Goal: Task Accomplishment & Management: Use online tool/utility

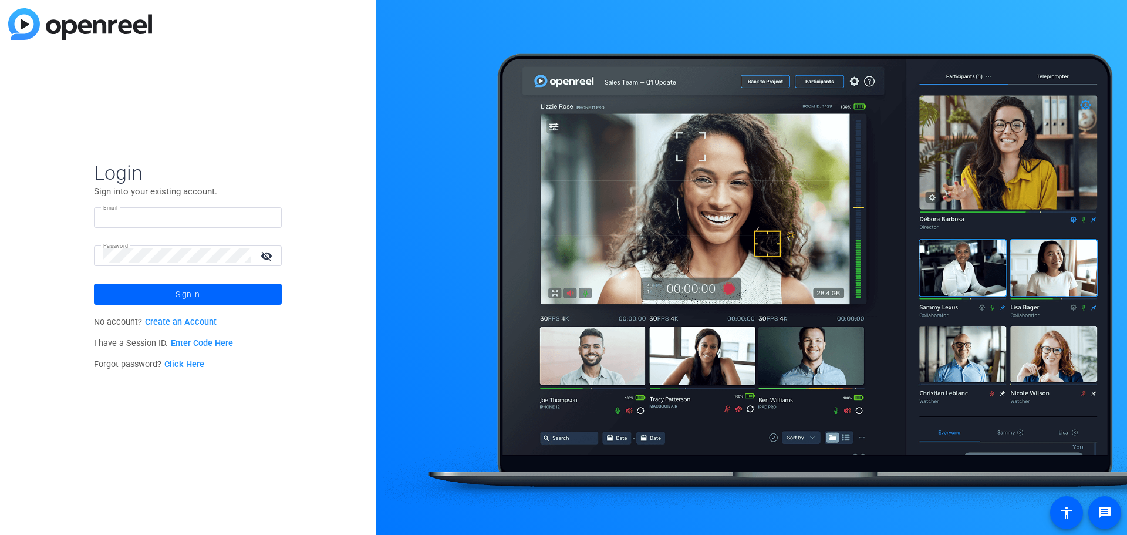
type input "chris.bias@roche.com"
click at [232, 291] on span at bounding box center [188, 294] width 188 height 28
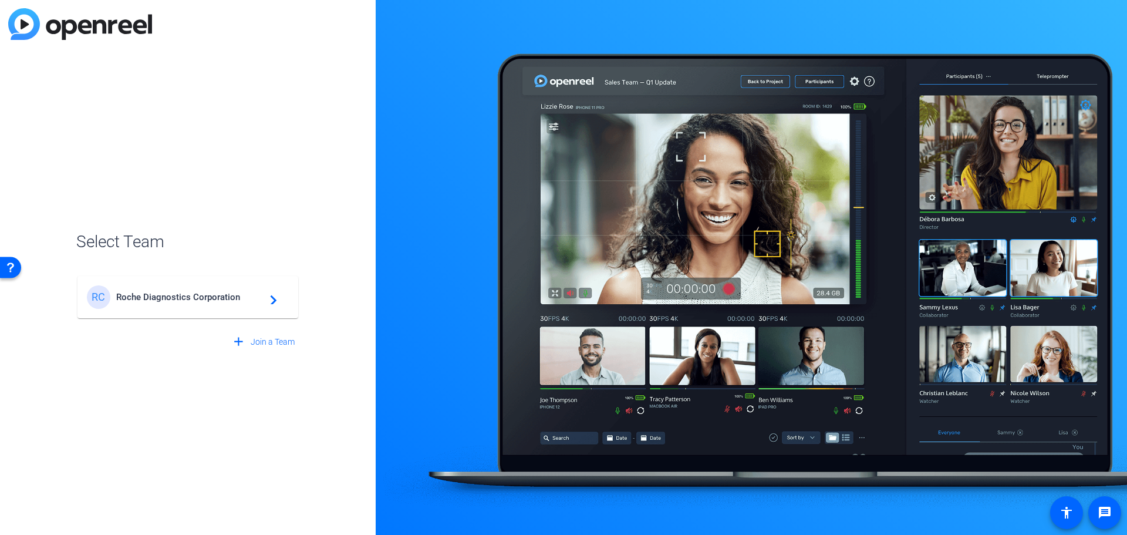
click at [216, 308] on div "RC Roche Diagnostics Corporation navigate_next" at bounding box center [188, 296] width 202 height 23
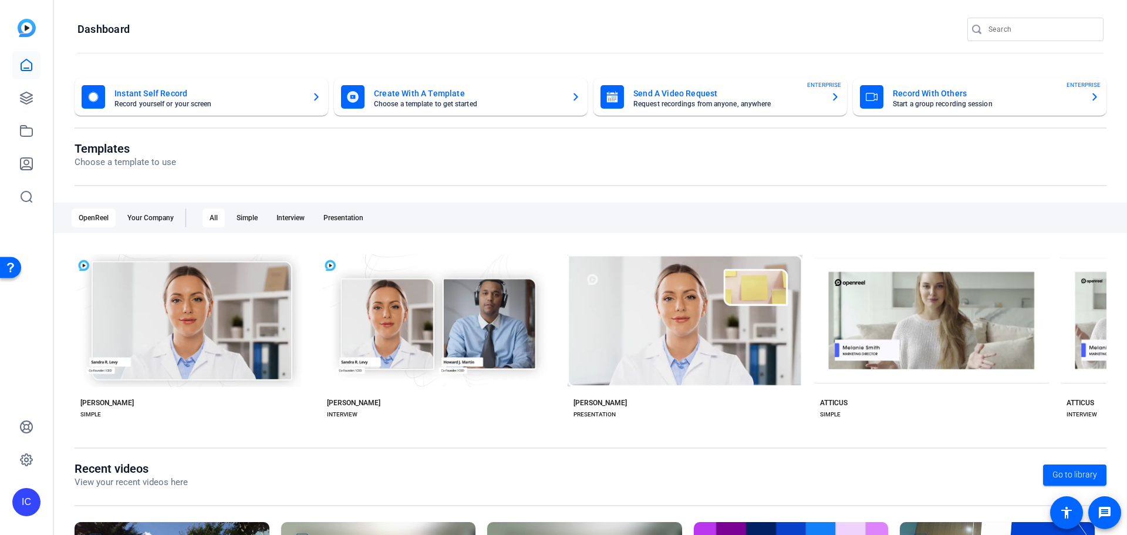
click at [679, 103] on mat-card-subtitle "Request recordings from anyone, anywhere" at bounding box center [727, 103] width 188 height 7
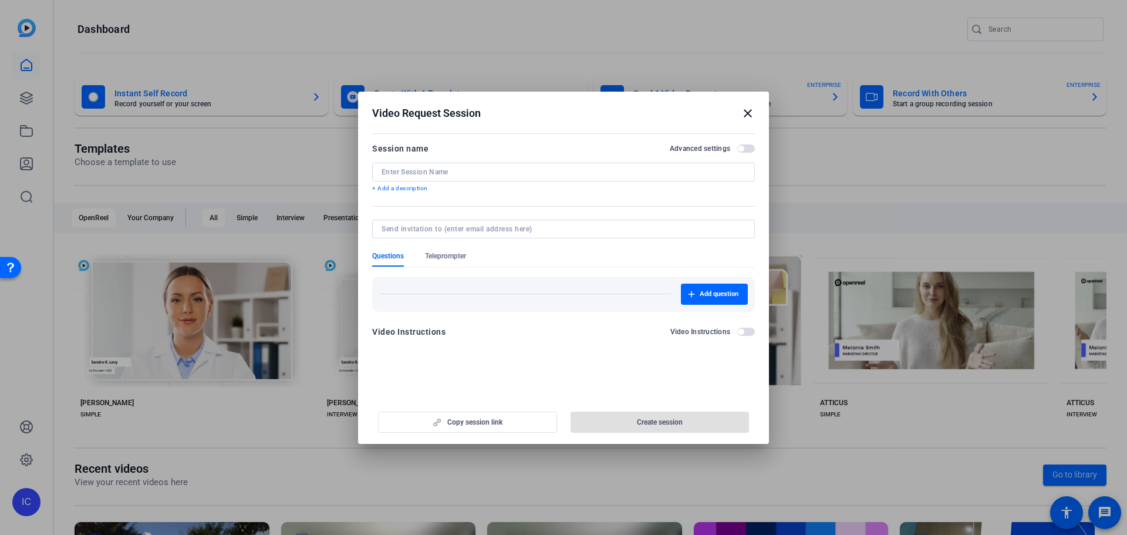
click at [431, 176] on input at bounding box center [564, 171] width 364 height 9
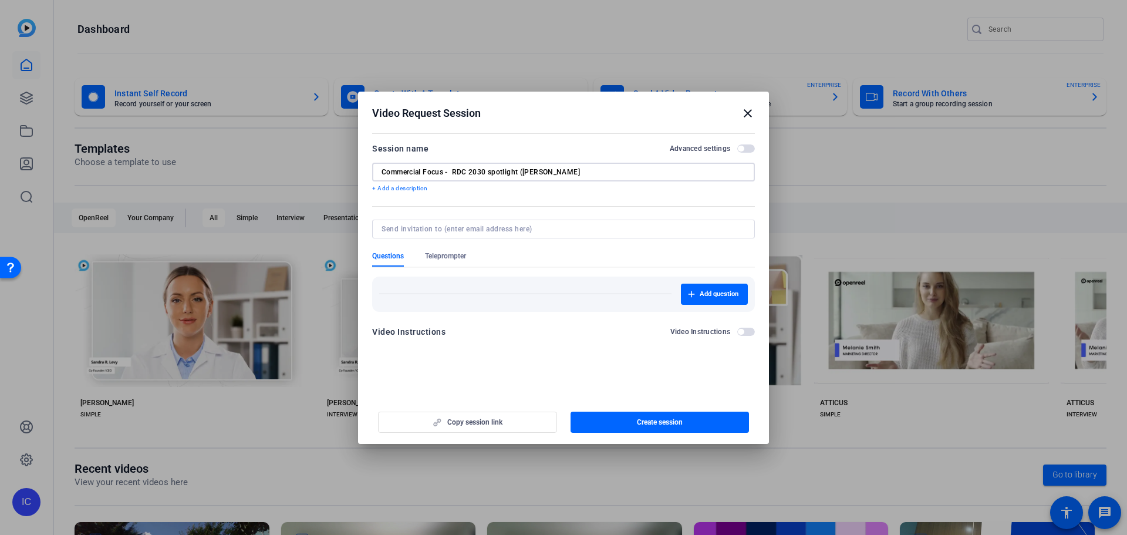
click at [452, 173] on input "Commercial Focus - RDC 2030 spotlight (Brad Joine" at bounding box center [564, 171] width 364 height 9
click at [558, 171] on input "Commercial Focus - RDC 2030 spotlight (Brad Joine" at bounding box center [564, 171] width 364 height 9
click at [384, 173] on input "Commercial Focus - RDC 2030 spotlight (Brad Joiner" at bounding box center [564, 171] width 364 height 9
drag, startPoint x: 534, startPoint y: 176, endPoint x: 522, endPoint y: 174, distance: 12.4
click at [522, 174] on input "Commercial Focus - RDC 2030 spotlight (Brad Joiner" at bounding box center [564, 171] width 364 height 9
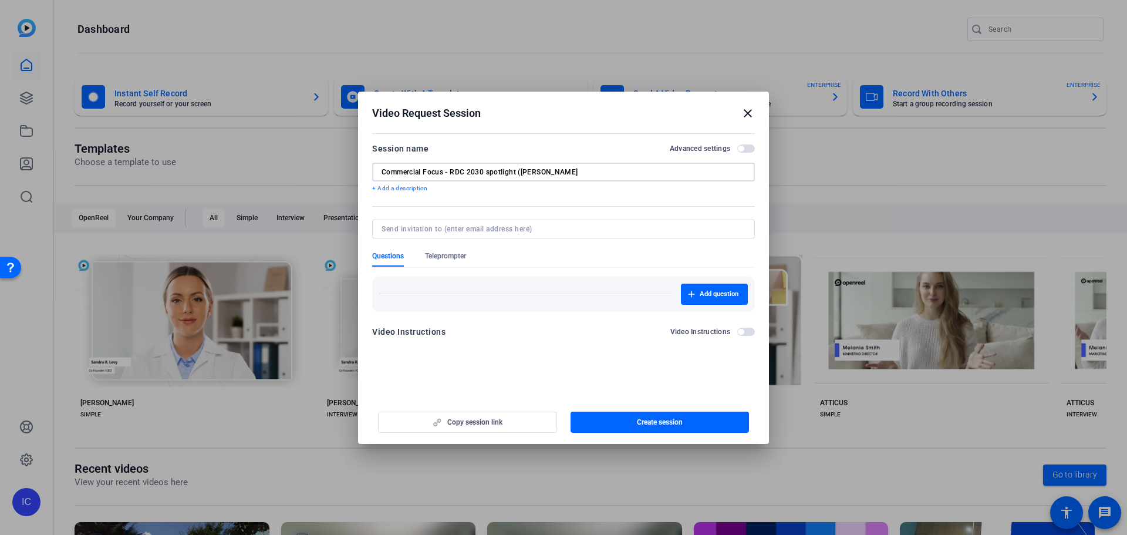
click at [559, 173] on input "Commercial Focus - RDC 2030 spotlight (B. Joiner" at bounding box center [564, 171] width 364 height 9
type input "Commercial Focus - RDC 2030 spotlight ([PERSON_NAME])"
click at [488, 428] on div "Copy session link Create session" at bounding box center [563, 418] width 383 height 30
click at [488, 426] on div "Copy session link Create session" at bounding box center [563, 418] width 383 height 30
click at [630, 417] on span "button" at bounding box center [660, 422] width 179 height 28
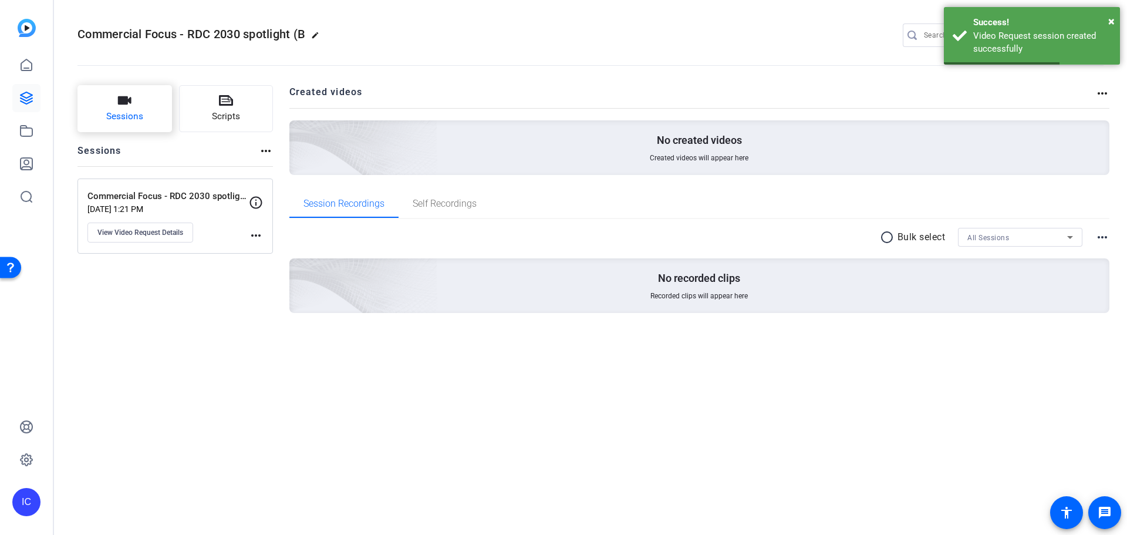
click at [120, 119] on span "Sessions" at bounding box center [124, 117] width 37 height 14
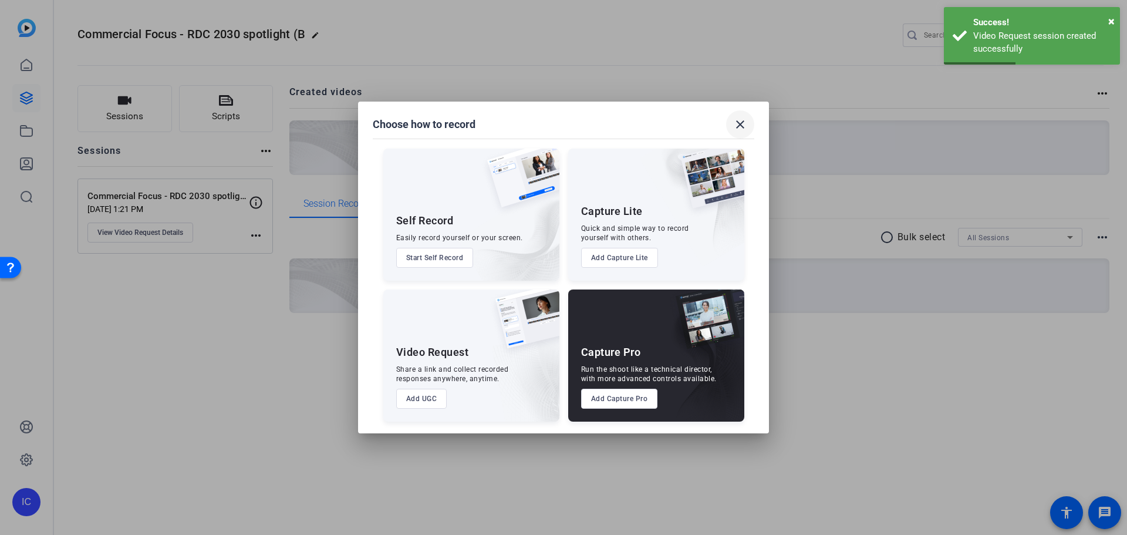
click at [750, 126] on span at bounding box center [740, 124] width 28 height 28
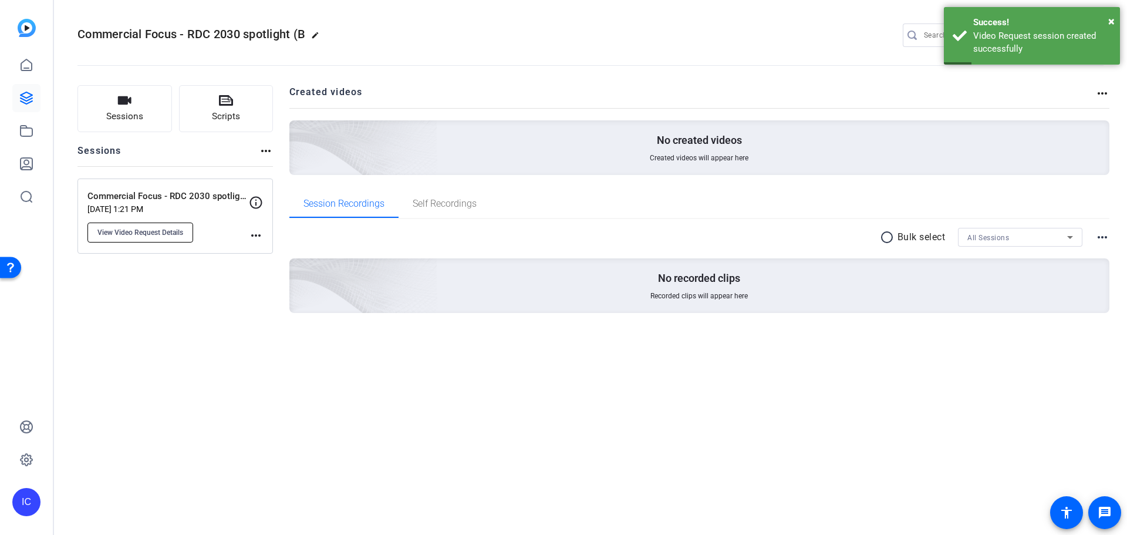
click at [156, 237] on span "View Video Request Details" at bounding box center [140, 232] width 86 height 9
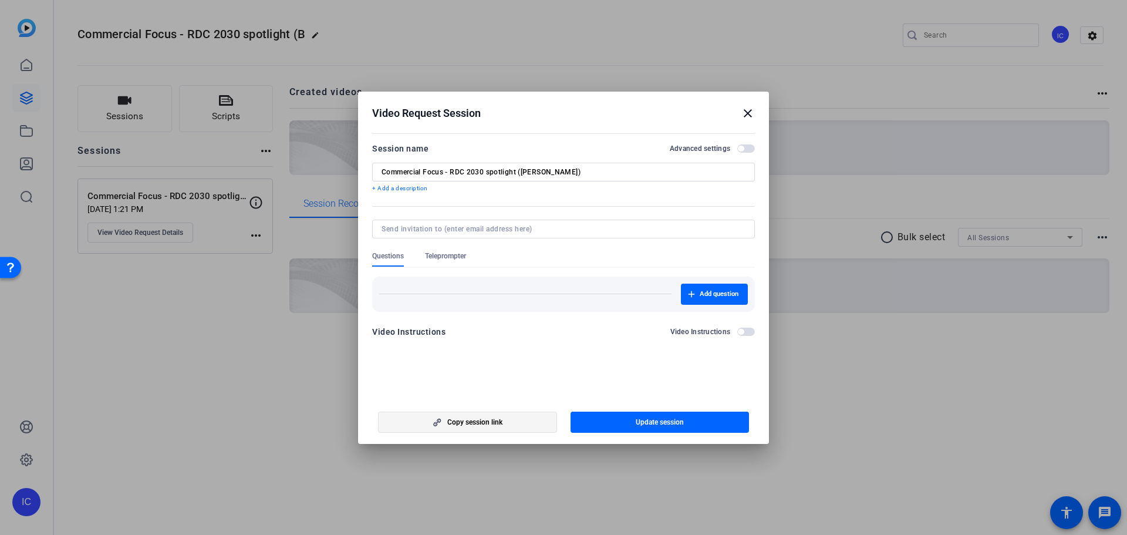
click at [462, 416] on span "button" at bounding box center [468, 422] width 178 height 28
